Goal: Navigation & Orientation: Find specific page/section

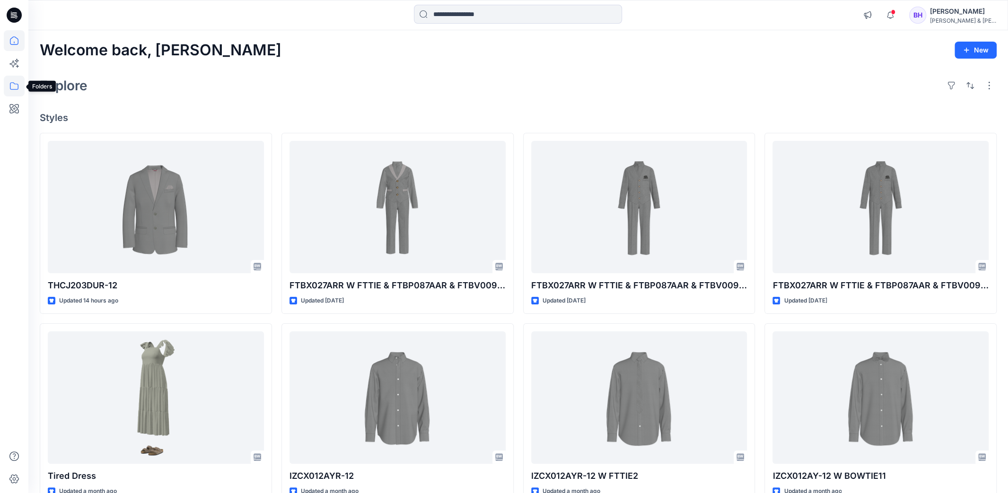
click at [14, 87] on icon at bounding box center [14, 86] width 21 height 21
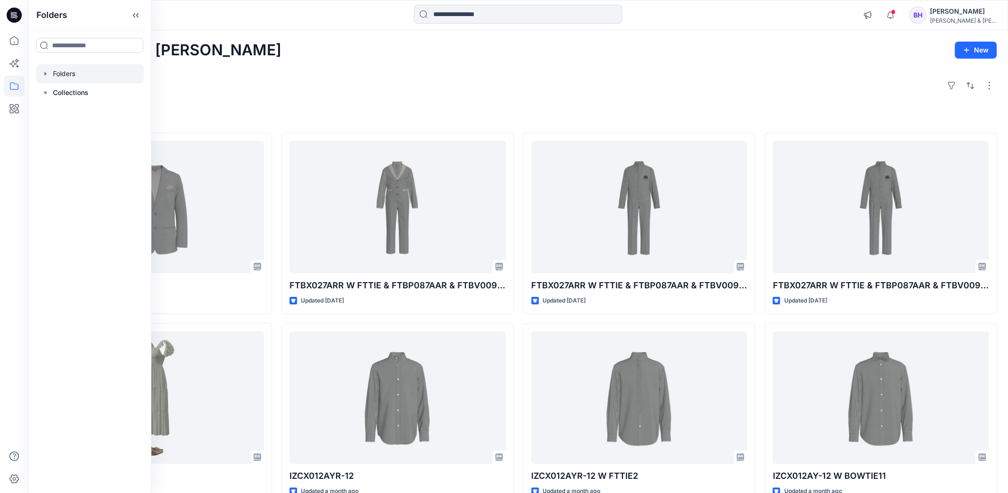
click at [74, 76] on div at bounding box center [90, 73] width 108 height 19
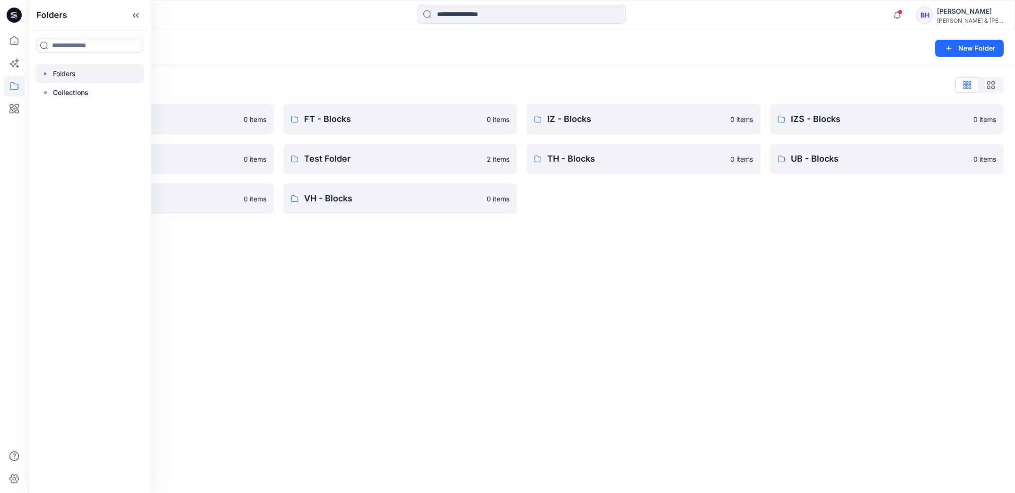
click at [273, 85] on div "Folders List" at bounding box center [522, 85] width 964 height 15
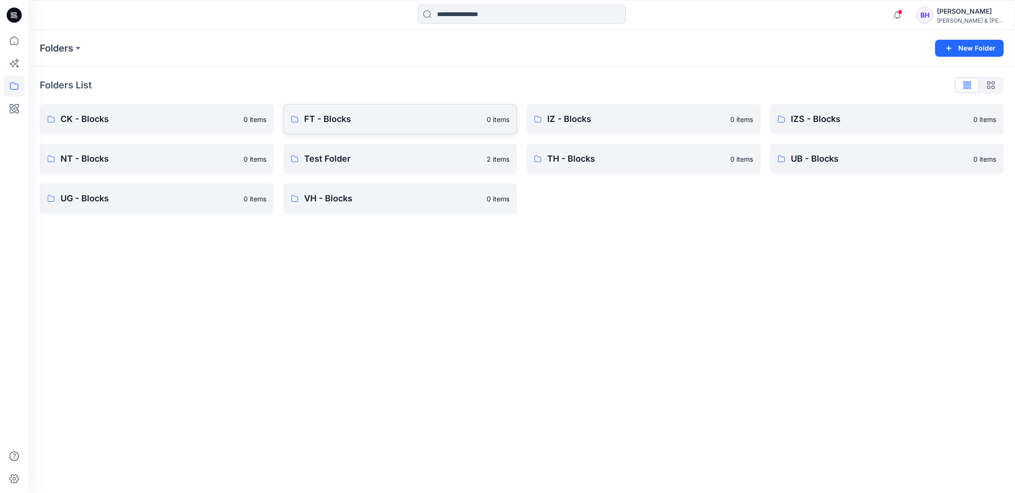
click at [348, 112] on link "FT - Blocks 0 items" at bounding box center [400, 119] width 234 height 30
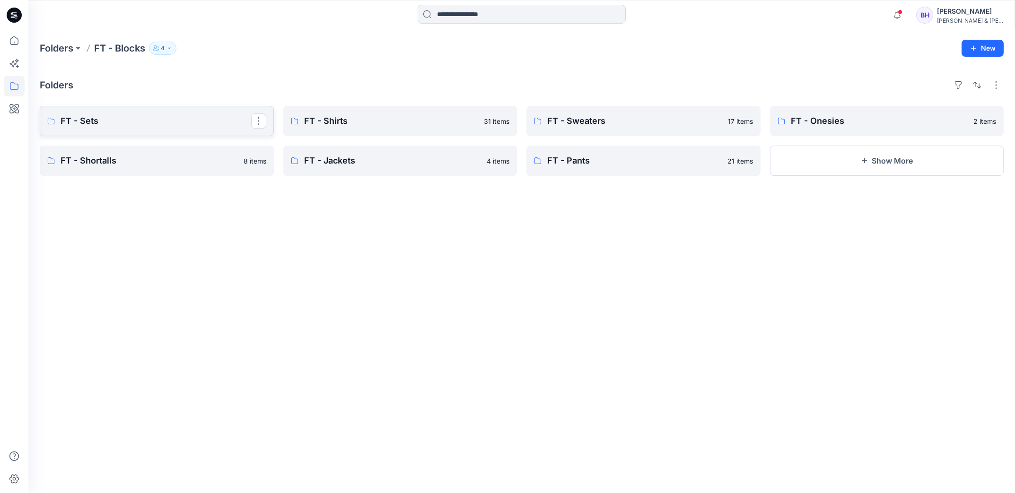
click at [144, 119] on p "FT - Sets" at bounding box center [156, 120] width 191 height 13
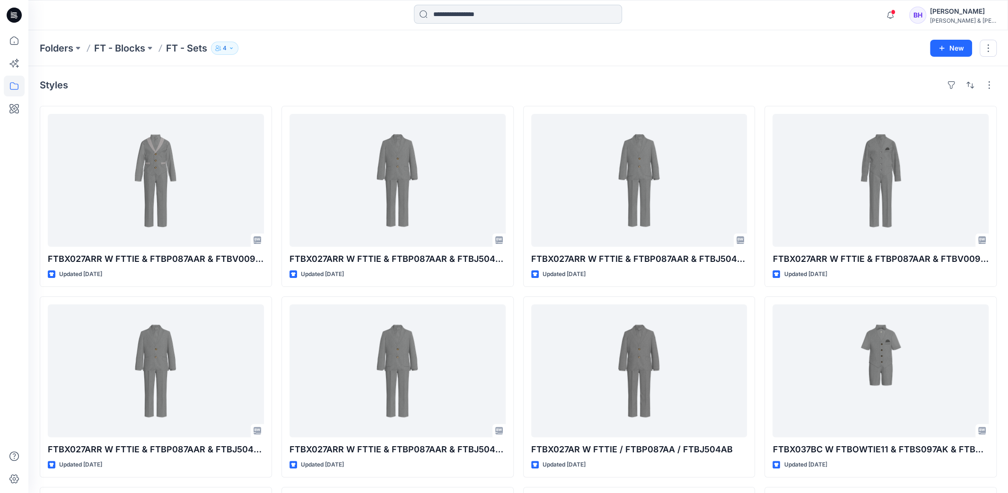
click at [476, 13] on input at bounding box center [518, 14] width 208 height 19
click at [709, 56] on div "Folders FT - Blocks FT - Sets 4 New" at bounding box center [518, 48] width 980 height 36
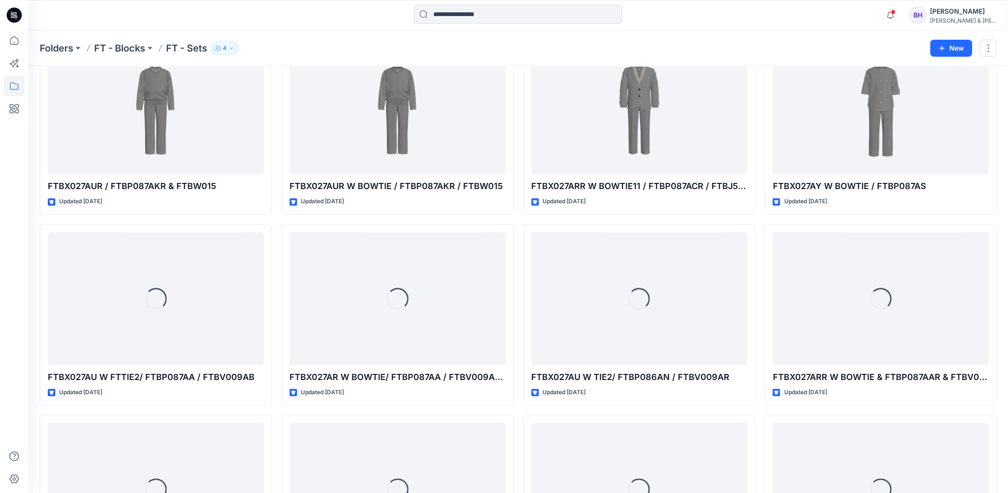
scroll to position [3980, 0]
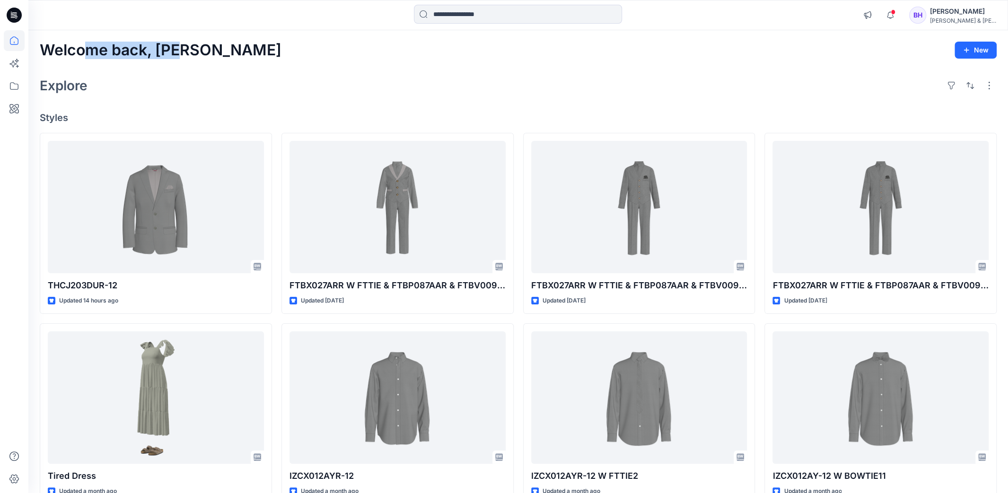
drag, startPoint x: 182, startPoint y: 46, endPoint x: 91, endPoint y: 43, distance: 90.4
click at [91, 43] on h2 "Welcome back, [PERSON_NAME]" at bounding box center [161, 51] width 242 height 18
click at [179, 61] on div "Welcome back, [PERSON_NAME] New Explore Styles THCJ203DUR-12 Updated 14 hours a…" at bounding box center [518, 385] width 980 height 710
drag, startPoint x: 151, startPoint y: 53, endPoint x: 146, endPoint y: 51, distance: 5.9
click at [146, 51] on h2 "Welcome back, [PERSON_NAME]" at bounding box center [161, 51] width 242 height 18
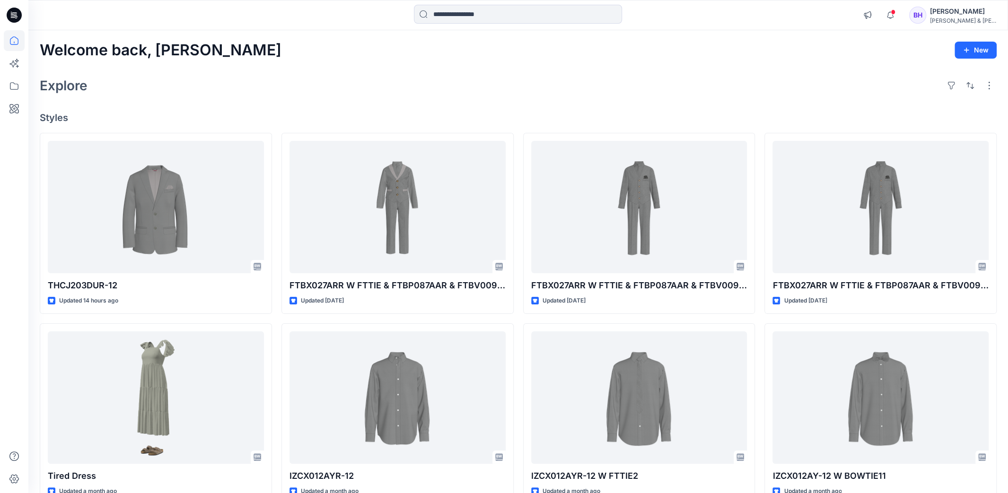
click at [207, 77] on div "Explore" at bounding box center [518, 85] width 957 height 23
click at [12, 87] on icon at bounding box center [14, 86] width 21 height 21
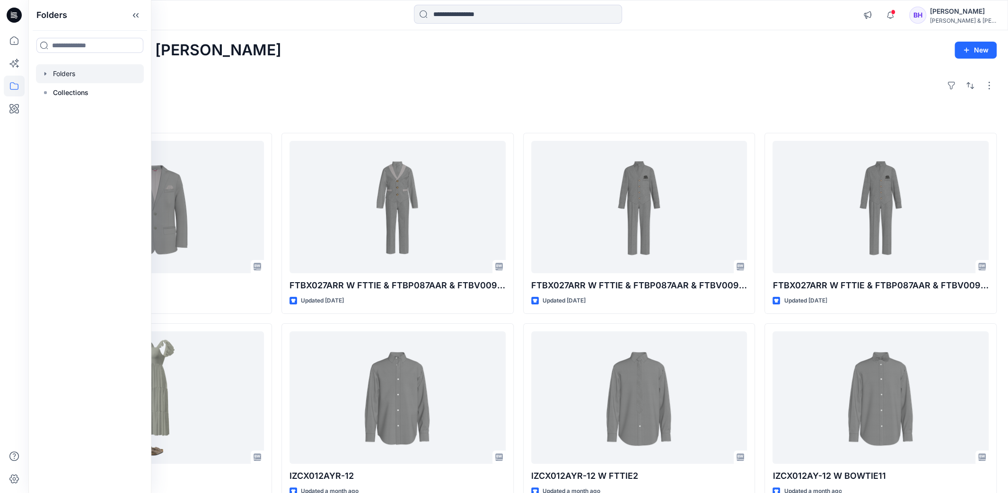
click at [62, 76] on div at bounding box center [90, 73] width 108 height 19
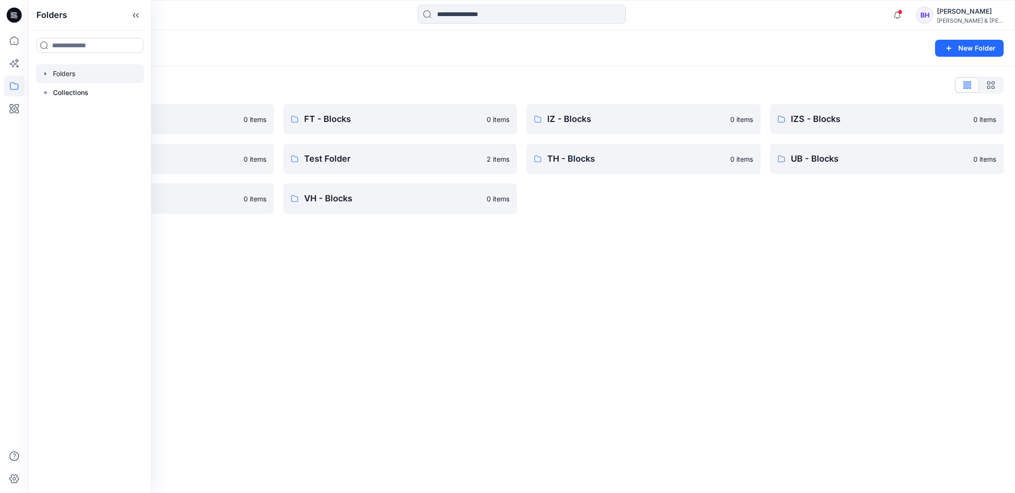
click at [438, 291] on div "Folders New Folder Folders List CK - Blocks 0 items NT - Blocks 0 items UG - Bl…" at bounding box center [521, 261] width 987 height 463
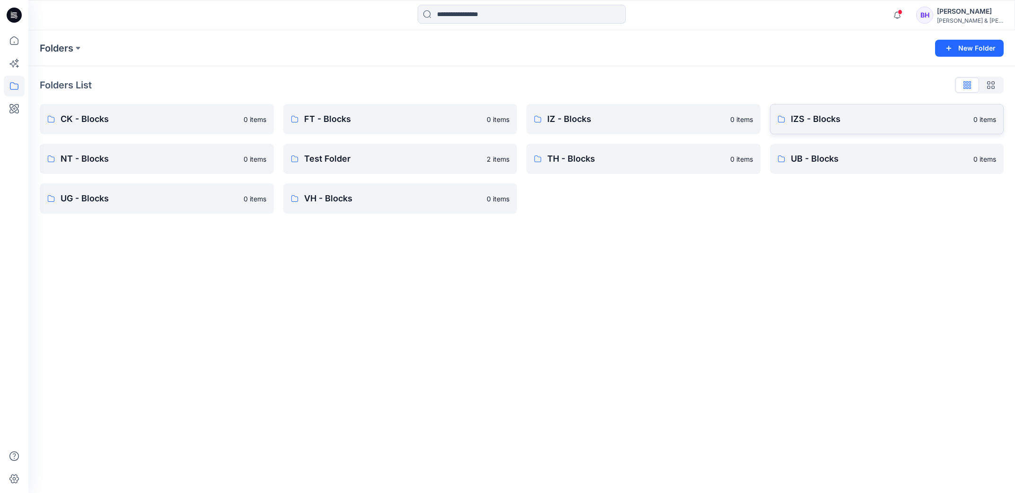
click at [815, 119] on p "IZS - Blocks" at bounding box center [879, 119] width 177 height 13
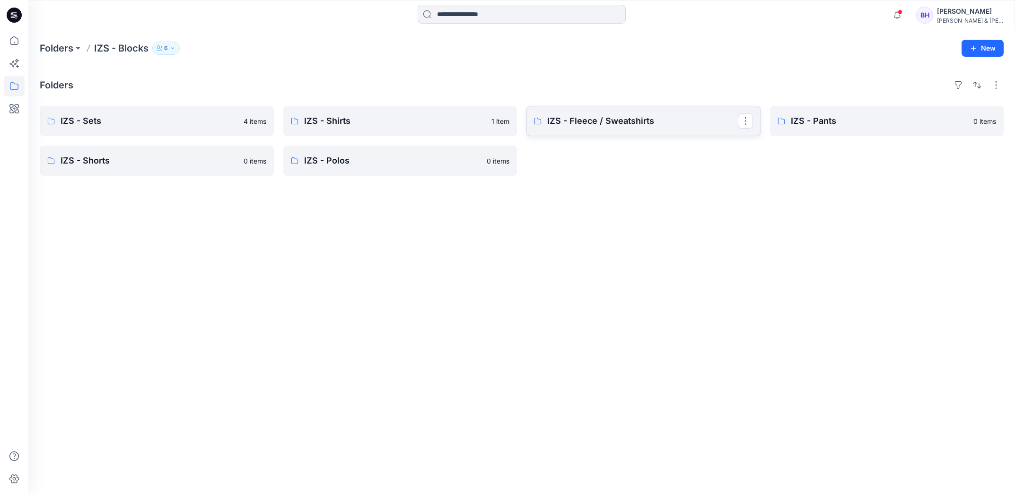
click at [622, 121] on p "IZS - Fleece / Sweatshirts" at bounding box center [642, 120] width 191 height 13
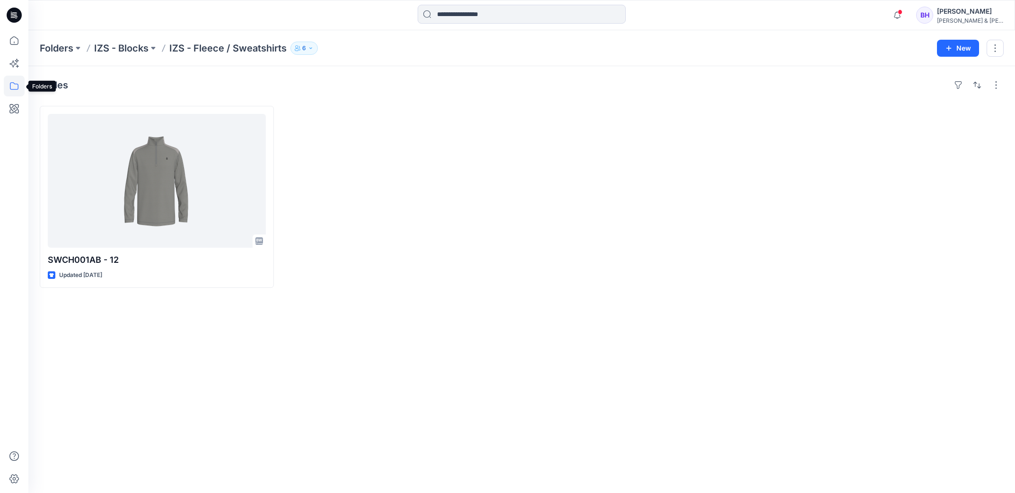
click at [14, 84] on icon at bounding box center [14, 86] width 21 height 21
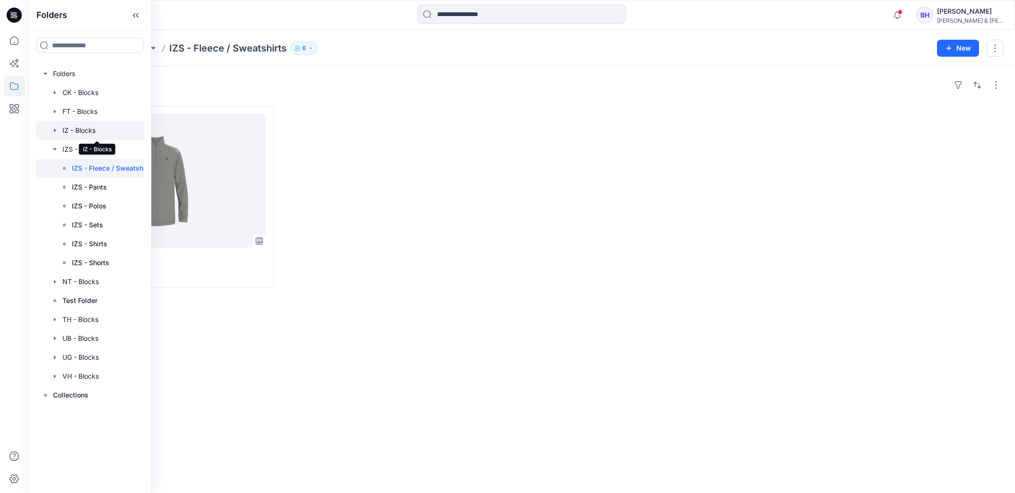
click at [90, 131] on div at bounding box center [97, 130] width 123 height 19
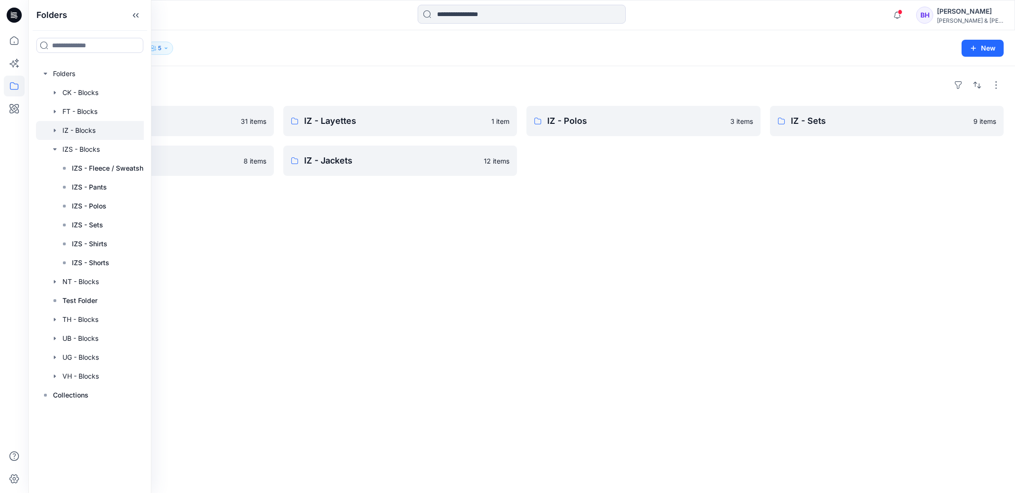
click at [370, 208] on div "Folders IZ - Shirts 31 items IZ - Pants 8 items IZ - Layettes 1 item IZ - Jacke…" at bounding box center [521, 279] width 987 height 427
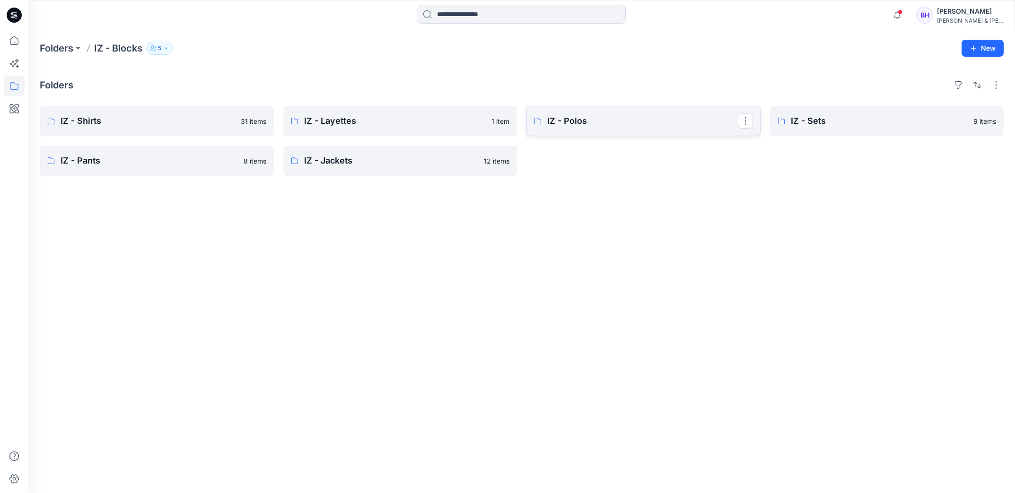
click at [595, 114] on p "IZ - Polos" at bounding box center [642, 120] width 191 height 13
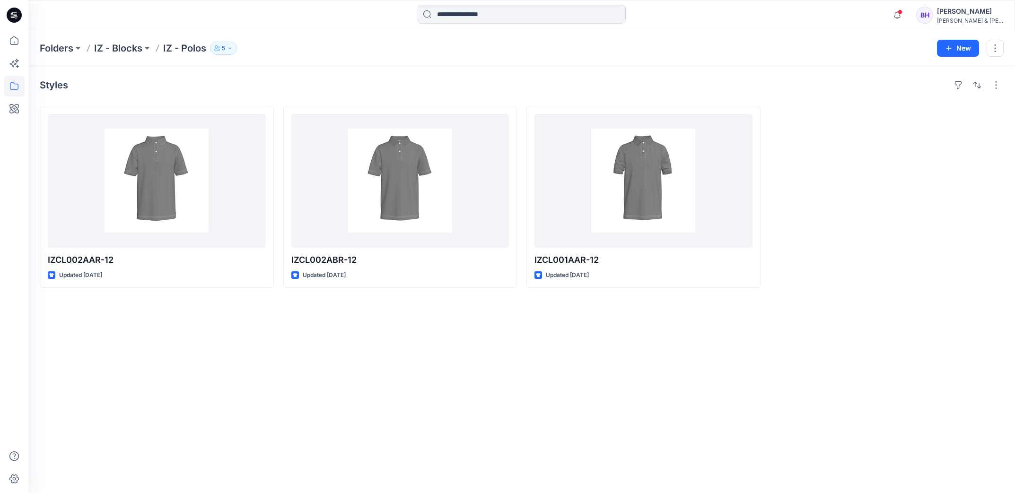
click at [385, 350] on div "Styles IZCL002AAR-12 Updated [DATE] IZCL002ABR-12 Updated [DATE] IZCL001AAR-12 …" at bounding box center [521, 279] width 987 height 427
click at [61, 50] on p "Folders" at bounding box center [57, 48] width 34 height 13
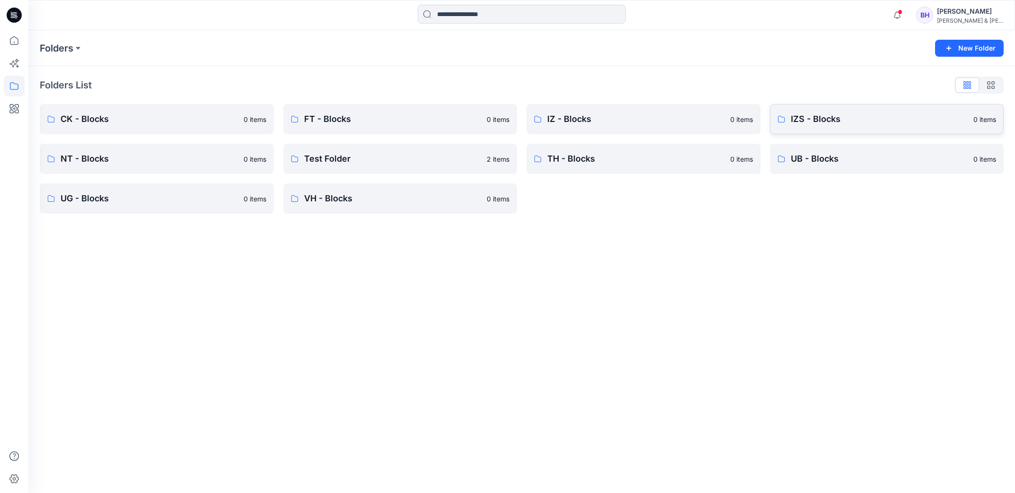
click at [804, 129] on link "IZS - Blocks 0 items" at bounding box center [887, 119] width 234 height 30
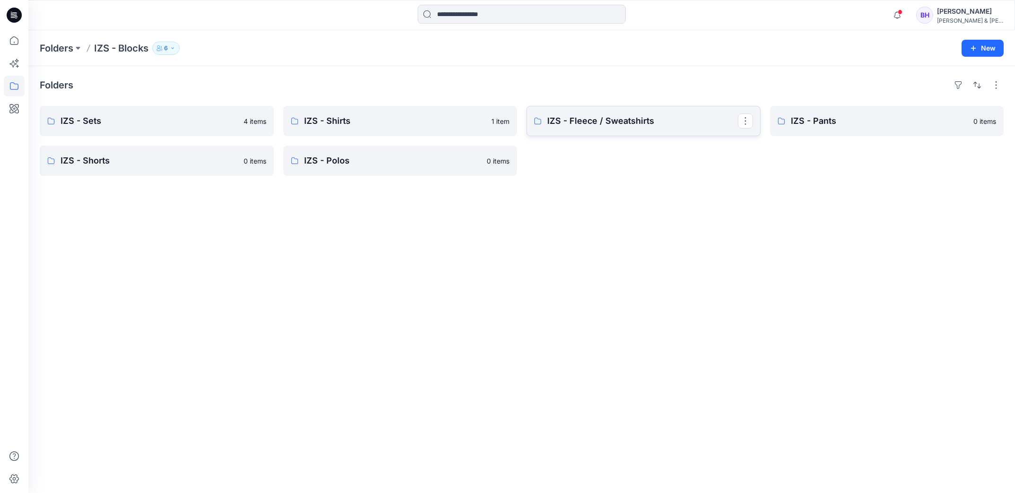
click at [635, 119] on p "IZS - Fleece / Sweatshirts" at bounding box center [642, 120] width 191 height 13
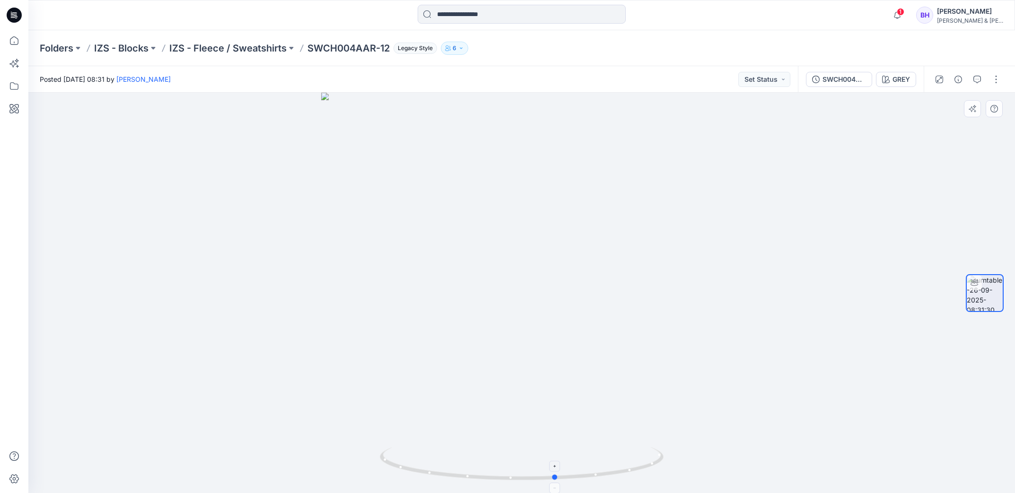
drag, startPoint x: 654, startPoint y: 462, endPoint x: 405, endPoint y: 470, distance: 249.4
click at [405, 470] on icon at bounding box center [523, 464] width 286 height 35
drag, startPoint x: 648, startPoint y: 466, endPoint x: 476, endPoint y: 462, distance: 172.2
click at [476, 462] on icon at bounding box center [523, 464] width 286 height 35
drag, startPoint x: 548, startPoint y: 251, endPoint x: 549, endPoint y: 274, distance: 23.2
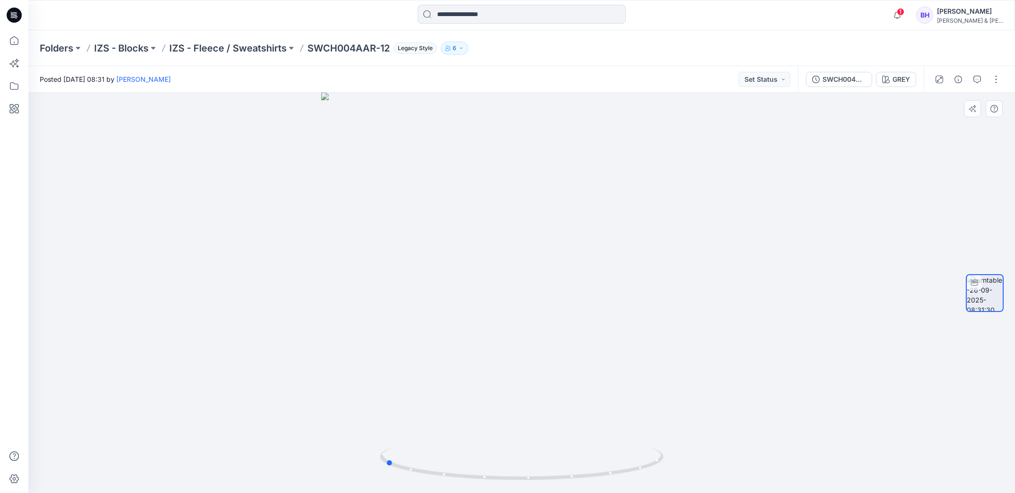
click at [549, 280] on div at bounding box center [521, 293] width 987 height 401
drag, startPoint x: 540, startPoint y: 256, endPoint x: 517, endPoint y: 402, distance: 147.4
click at [512, 418] on img at bounding box center [521, 290] width 699 height 406
drag, startPoint x: 561, startPoint y: 286, endPoint x: 552, endPoint y: 319, distance: 34.9
click at [557, 323] on img at bounding box center [521, 293] width 699 height 401
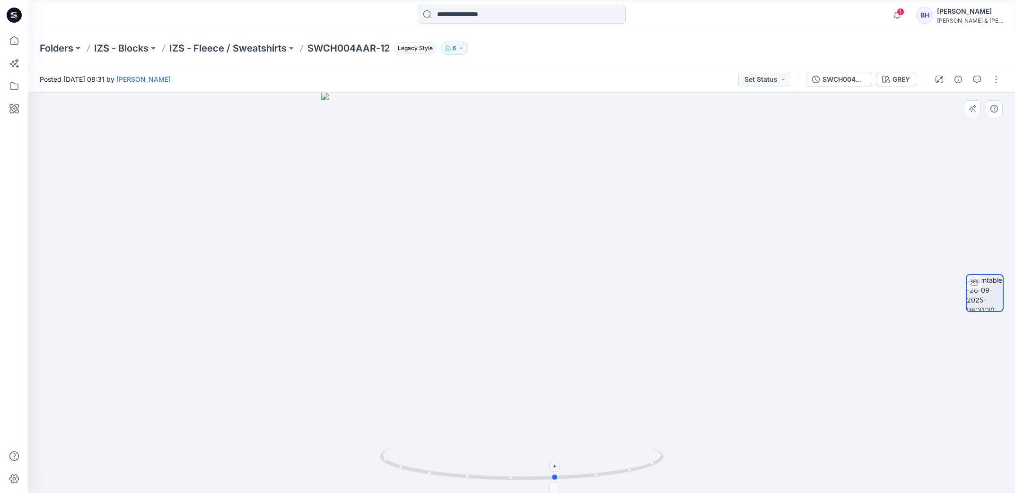
drag, startPoint x: 649, startPoint y: 468, endPoint x: 536, endPoint y: 482, distance: 113.4
click at [536, 482] on icon at bounding box center [523, 464] width 286 height 35
drag, startPoint x: 653, startPoint y: 464, endPoint x: 628, endPoint y: 468, distance: 24.9
click at [626, 470] on div at bounding box center [521, 293] width 987 height 401
drag, startPoint x: 636, startPoint y: 468, endPoint x: 640, endPoint y: 461, distance: 7.4
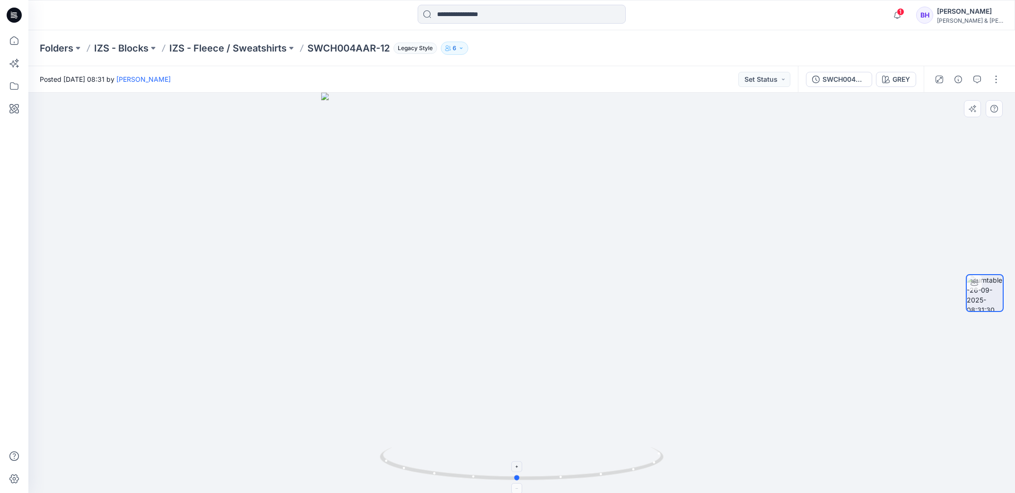
click at [640, 461] on icon at bounding box center [523, 464] width 286 height 35
click at [981, 74] on button "button" at bounding box center [977, 79] width 15 height 15
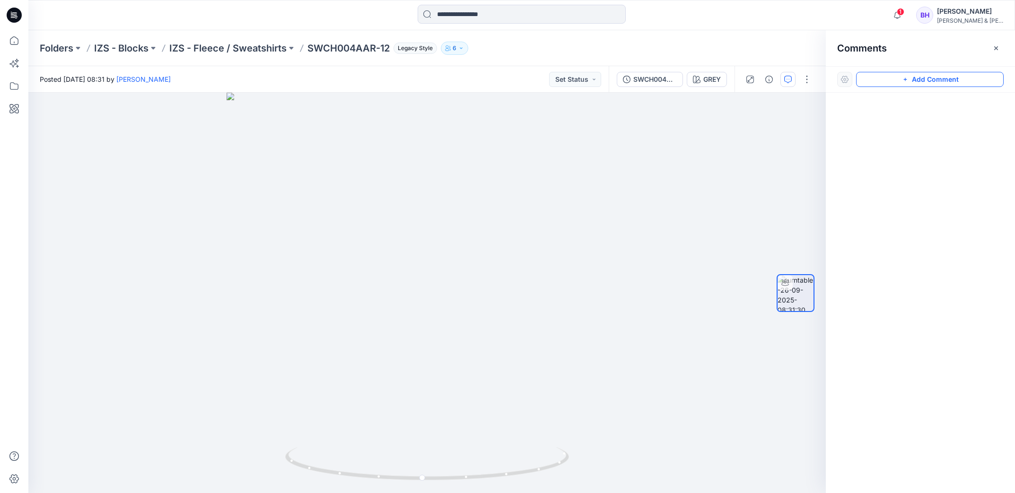
click at [954, 77] on button "Add Comment" at bounding box center [930, 79] width 148 height 15
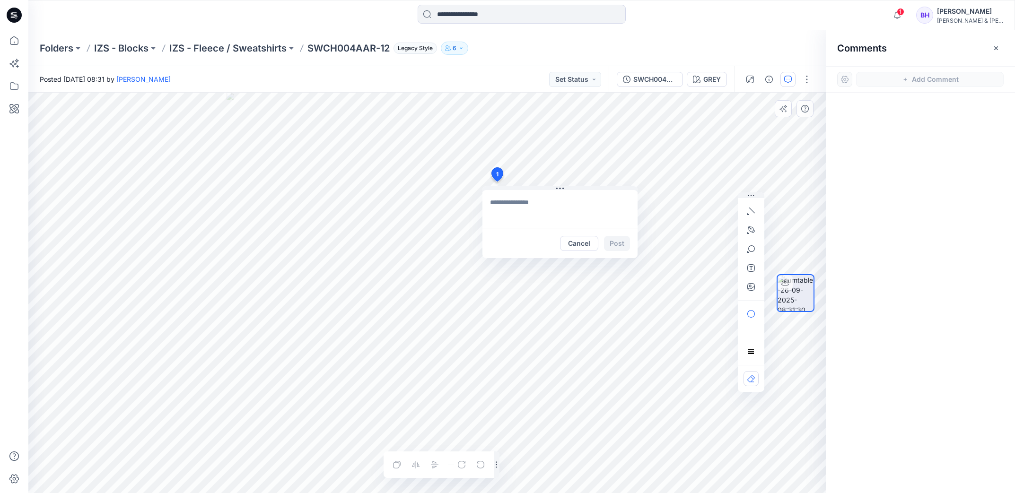
click at [497, 182] on div "1 Cancel Post Layer 1" at bounding box center [427, 293] width 798 height 401
click at [571, 206] on textarea at bounding box center [559, 209] width 155 height 38
type textarea "**********"
click at [585, 245] on button "Cancel" at bounding box center [579, 243] width 38 height 15
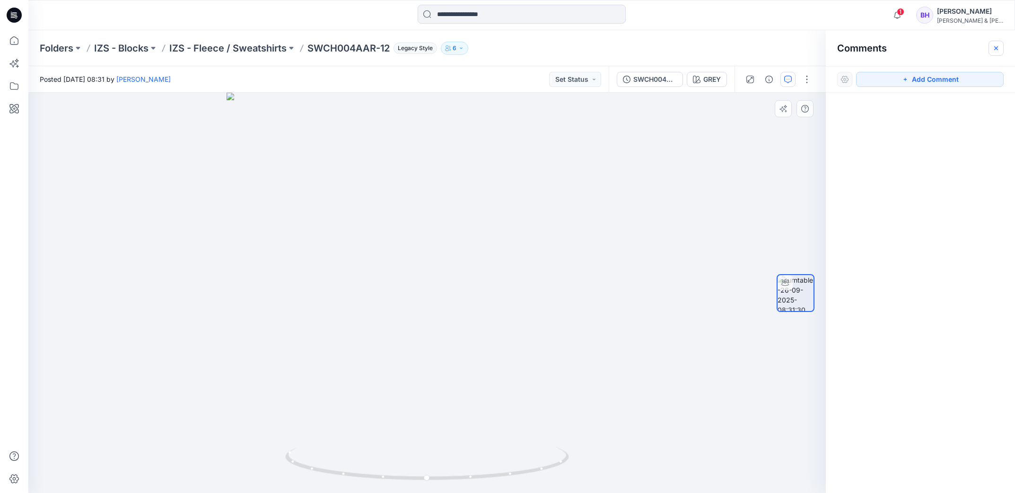
click at [999, 46] on icon "button" at bounding box center [996, 48] width 8 height 8
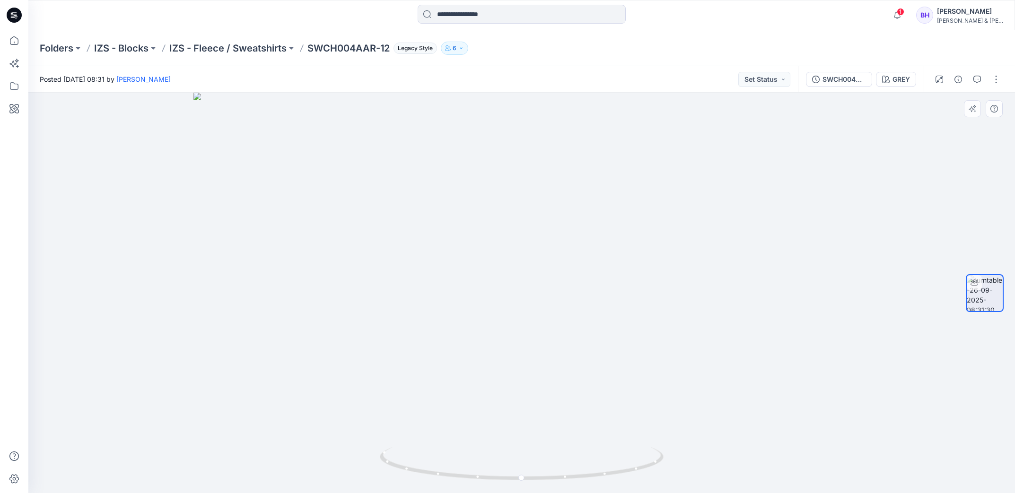
drag, startPoint x: 528, startPoint y: 150, endPoint x: 523, endPoint y: 343, distance: 193.1
click at [523, 343] on img at bounding box center [521, 293] width 656 height 401
drag, startPoint x: 645, startPoint y: 465, endPoint x: 658, endPoint y: 468, distance: 13.1
click at [658, 468] on icon at bounding box center [523, 464] width 286 height 35
